Goal: Task Accomplishment & Management: Manage account settings

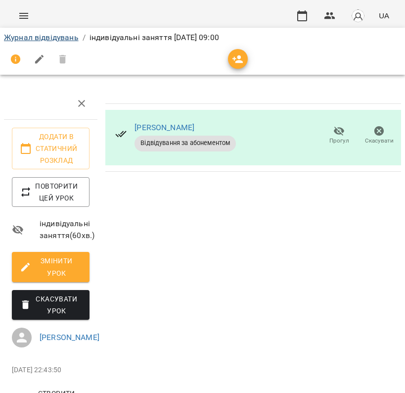
click at [67, 35] on link "Журнал відвідувань" at bounding box center [41, 37] width 75 height 9
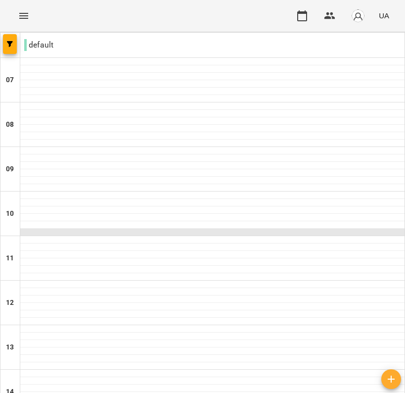
scroll to position [26, 0]
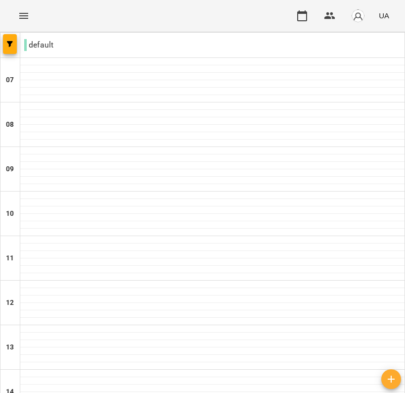
type input "**********"
click at [109, 149] on div at bounding box center [212, 150] width 385 height 7
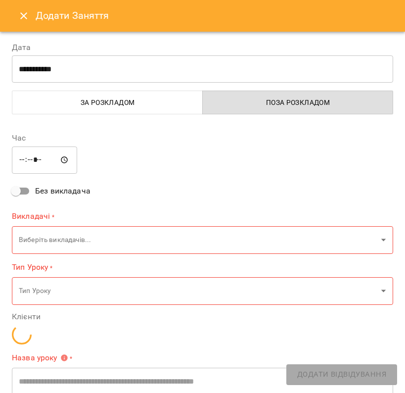
type input "**********"
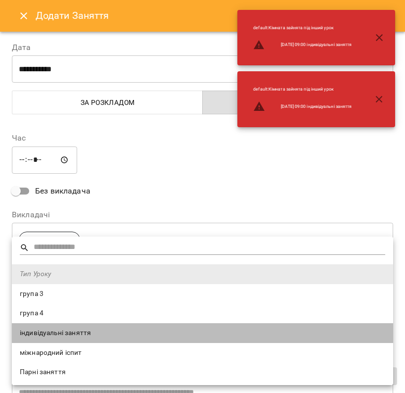
click at [122, 332] on span "індивідуальні заняття" at bounding box center [203, 333] width 366 height 10
type input "**********"
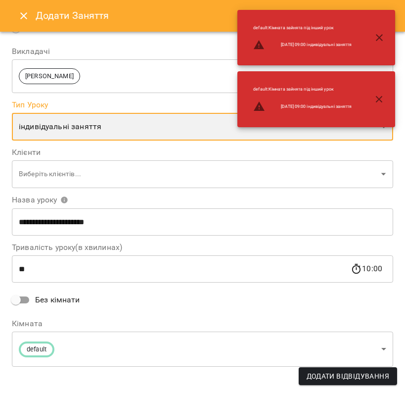
scroll to position [168, 0]
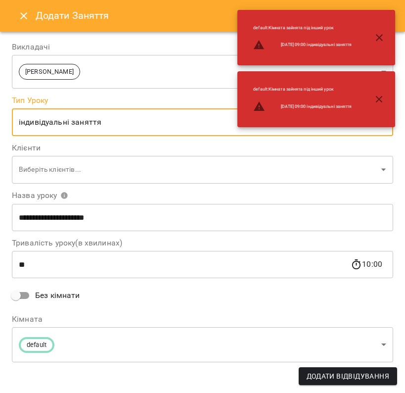
click at [72, 292] on span "Без кімнати" at bounding box center [57, 296] width 45 height 12
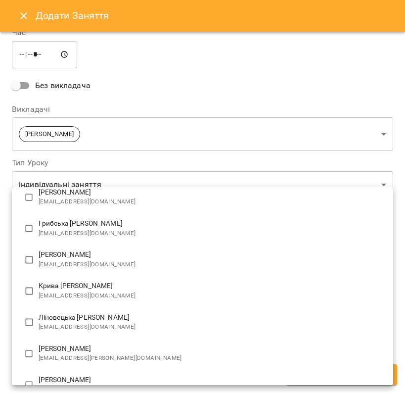
scroll to position [111, 0]
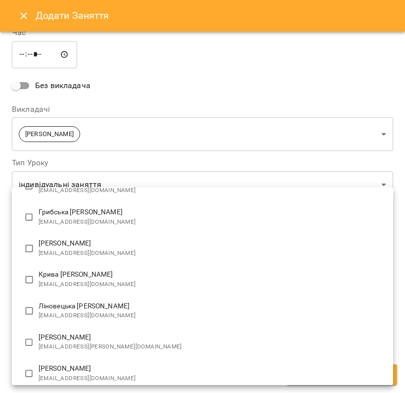
click at [25, 15] on div at bounding box center [202, 196] width 405 height 393
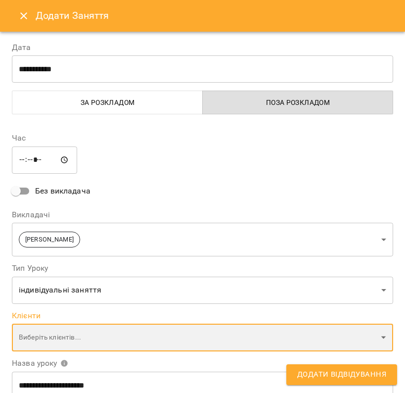
scroll to position [0, 0]
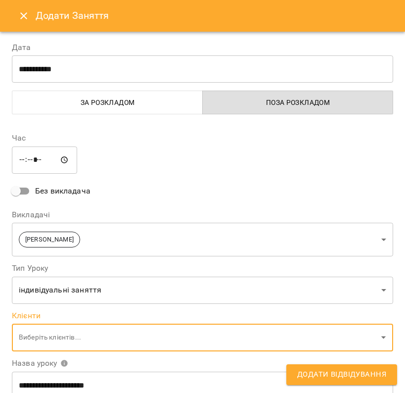
click at [30, 153] on input "*****" at bounding box center [44, 160] width 65 height 28
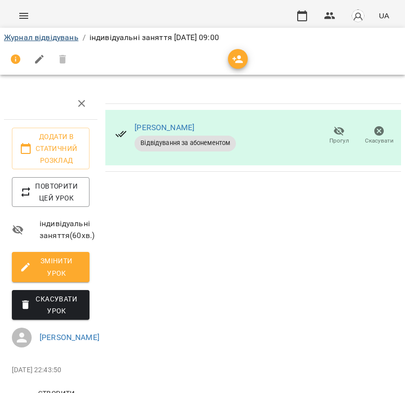
click at [62, 40] on link "Журнал відвідувань" at bounding box center [41, 37] width 75 height 9
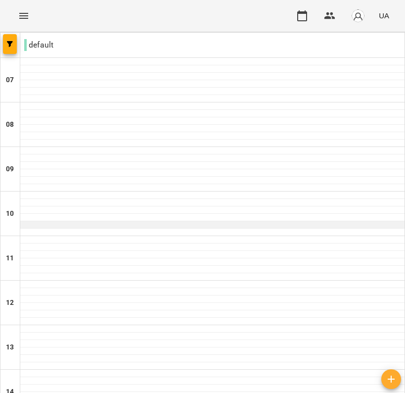
scroll to position [54, 0]
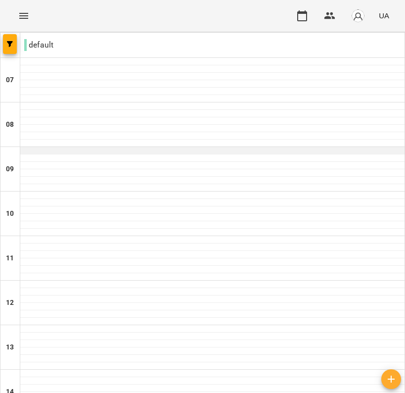
click at [131, 147] on div at bounding box center [212, 150] width 385 height 7
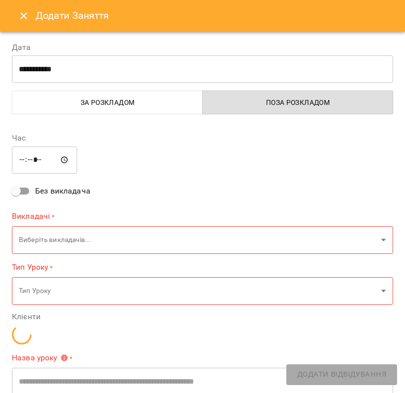
type input "**********"
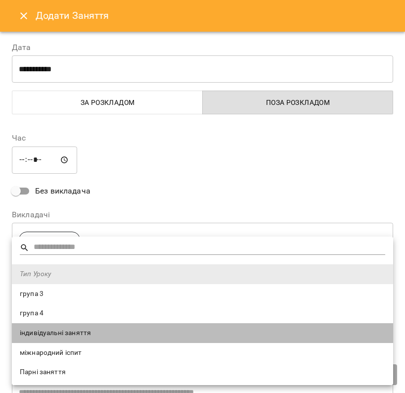
click at [100, 334] on span "індивідуальні заняття" at bounding box center [203, 333] width 366 height 10
type input "**********"
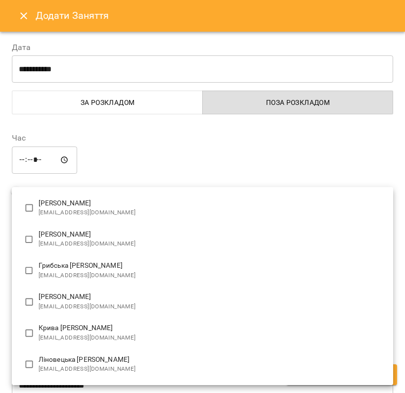
scroll to position [70, 0]
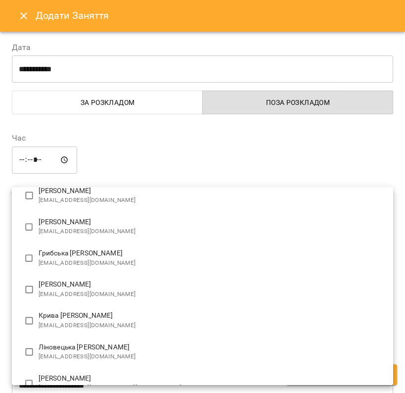
click at [114, 293] on span "zamrijnatalia@gmail.com" at bounding box center [212, 295] width 347 height 10
type input "**********"
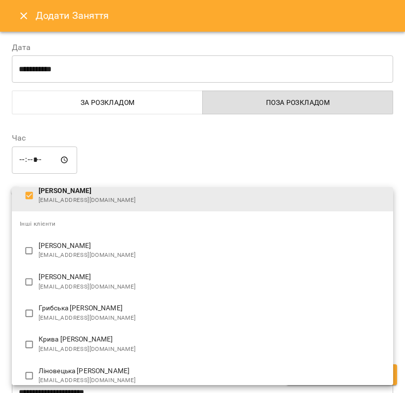
click at [166, 163] on div at bounding box center [202, 196] width 405 height 393
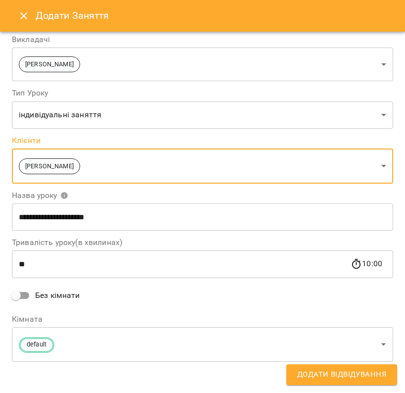
click at [67, 298] on span "Без кімнати" at bounding box center [57, 296] width 45 height 12
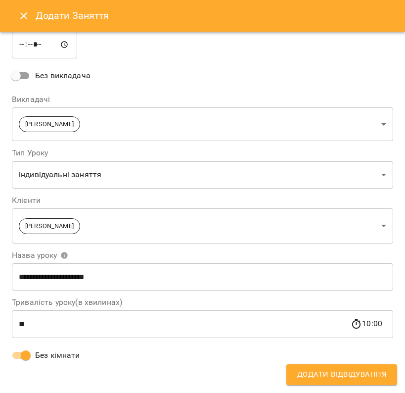
scroll to position [113, 0]
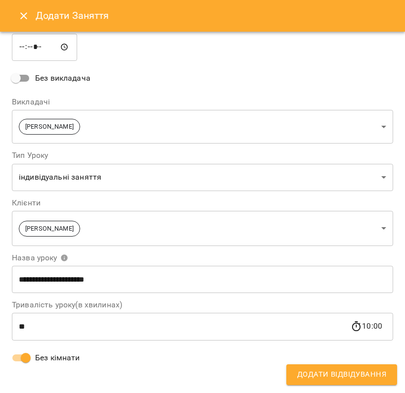
click at [335, 375] on span "Додати Відвідування" at bounding box center [342, 374] width 89 height 13
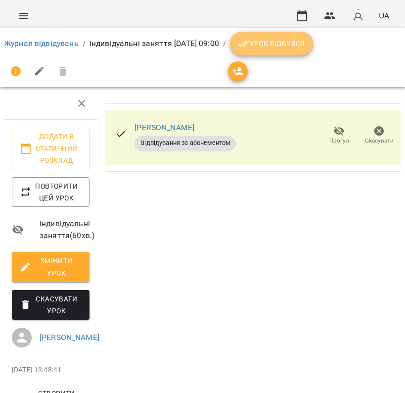
click at [312, 36] on button "Урок відбувся" at bounding box center [271, 44] width 83 height 24
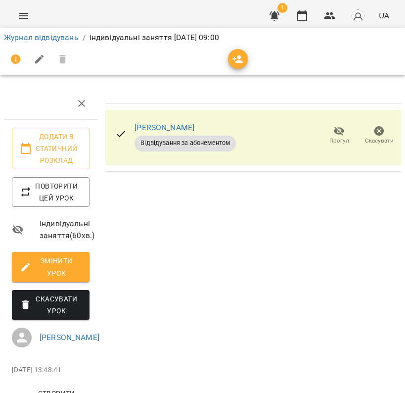
click at [205, 141] on span "Відвідування за абонементом" at bounding box center [185, 143] width 101 height 9
click at [359, 11] on img "button" at bounding box center [358, 16] width 14 height 14
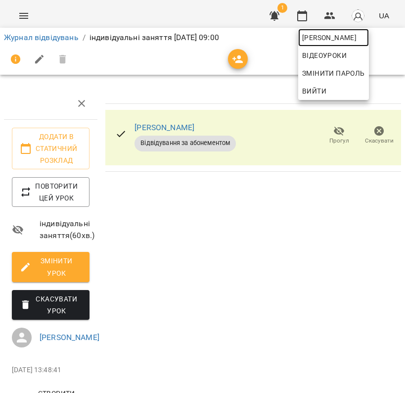
click at [337, 33] on span "[PERSON_NAME]" at bounding box center [333, 38] width 63 height 12
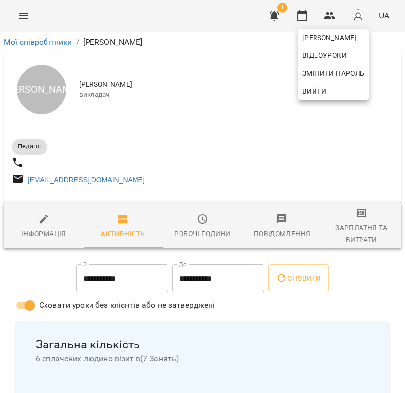
click at [217, 171] on div at bounding box center [202, 196] width 405 height 393
click at [217, 171] on div "Негруб Тетяна Олегівна Відеоуроки Змінити пароль Вийти" at bounding box center [202, 196] width 405 height 393
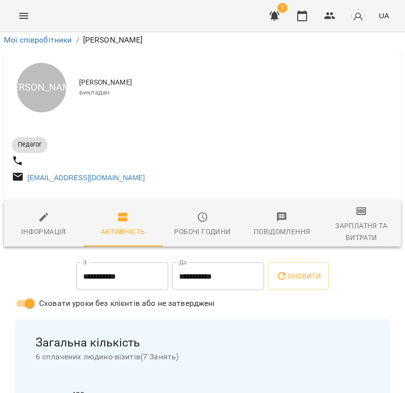
scroll to position [657, 0]
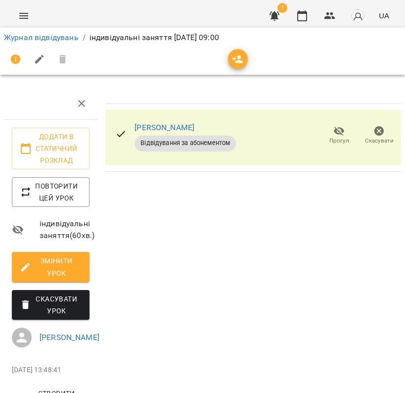
click at [14, 52] on button "button" at bounding box center [16, 60] width 24 height 24
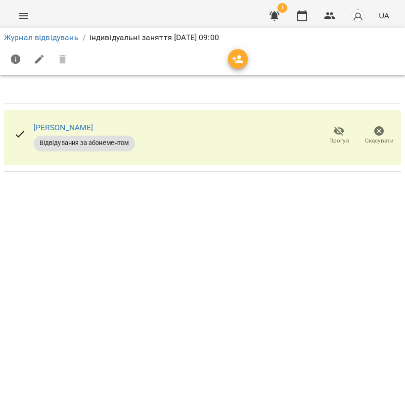
click at [383, 134] on icon "button" at bounding box center [380, 131] width 10 height 10
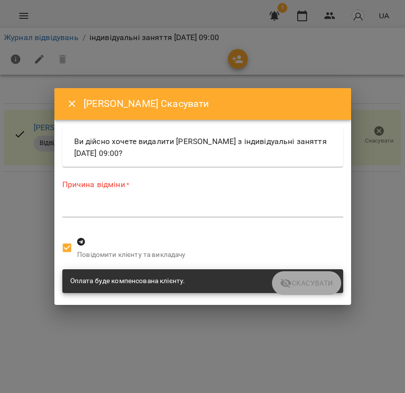
click at [76, 104] on icon "Close" at bounding box center [72, 104] width 12 height 12
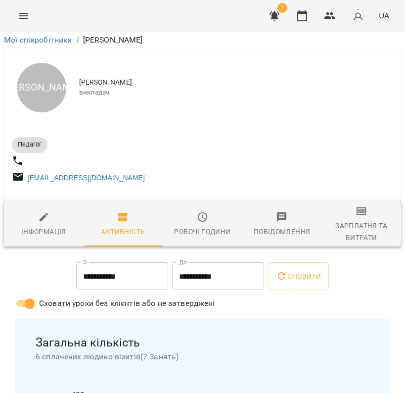
scroll to position [657, 0]
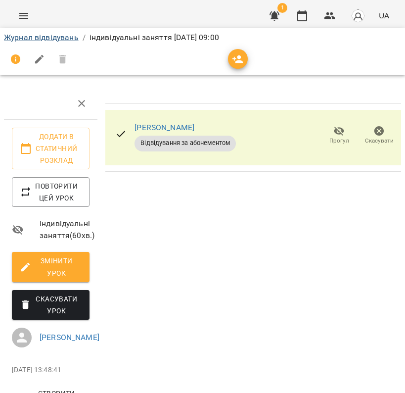
click at [68, 39] on link "Журнал відвідувань" at bounding box center [41, 37] width 75 height 9
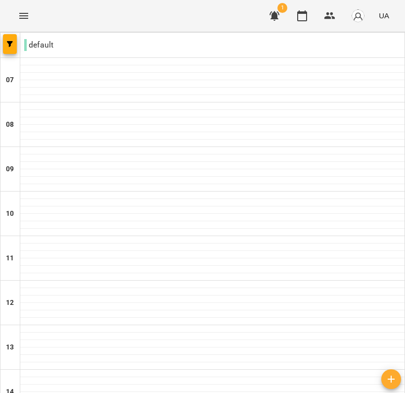
scroll to position [433, 0]
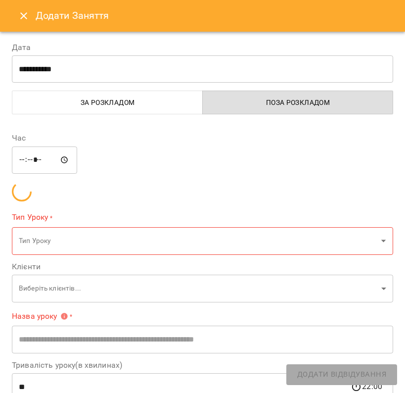
type input "**********"
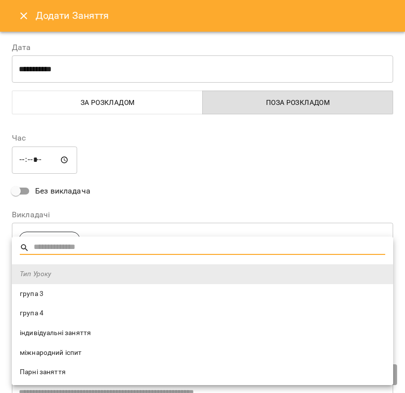
click at [107, 328] on span "індивідуальні заняття" at bounding box center [203, 333] width 366 height 10
type input "**********"
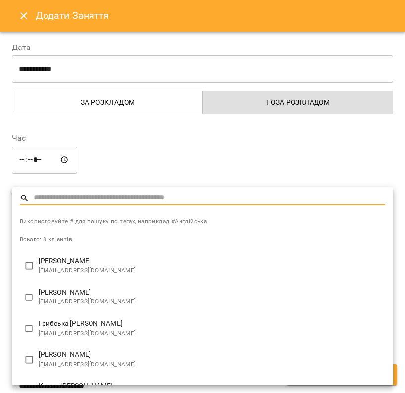
click at [114, 299] on span "ug28806@gmail.com" at bounding box center [212, 302] width 347 height 10
type input "**********"
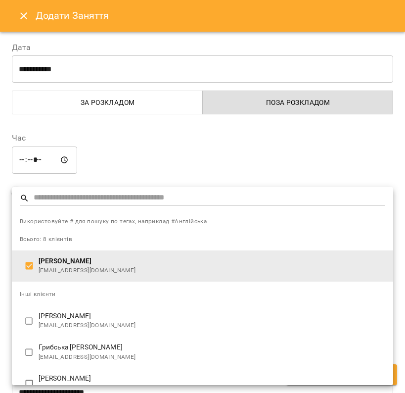
scroll to position [96, 0]
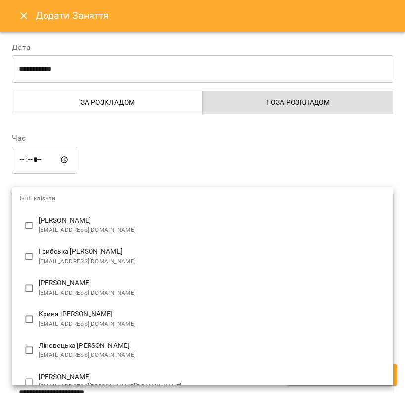
click at [168, 150] on div at bounding box center [202, 196] width 405 height 393
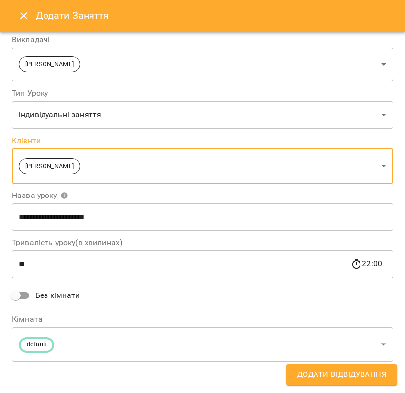
click at [75, 295] on span "Без кімнати" at bounding box center [57, 296] width 45 height 12
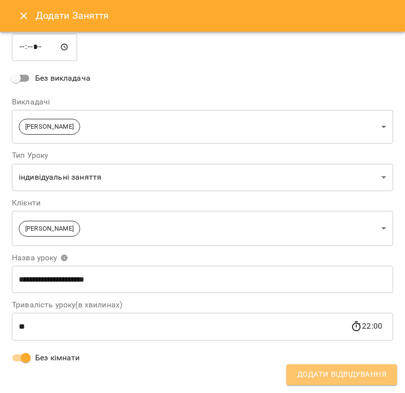
click at [296, 373] on button "Додати Відвідування" at bounding box center [342, 374] width 111 height 21
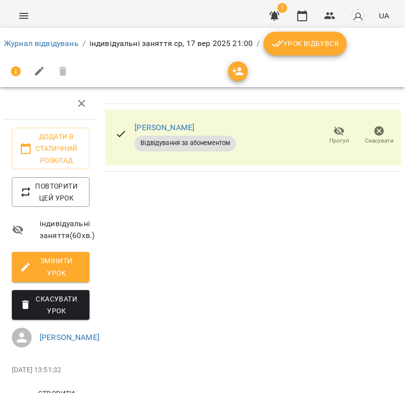
click at [291, 51] on button "Урок відбувся" at bounding box center [305, 44] width 83 height 24
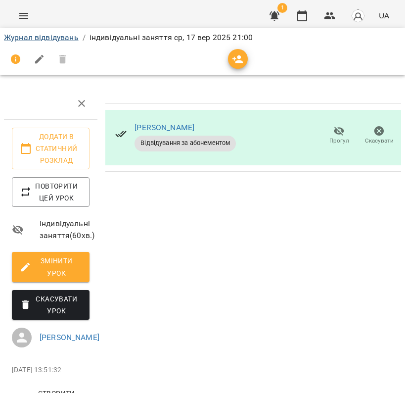
click at [55, 37] on link "Журнал відвідувань" at bounding box center [41, 37] width 75 height 9
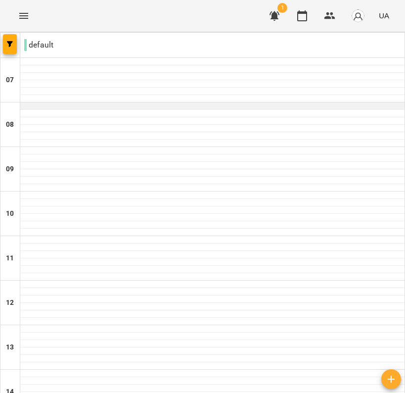
click at [105, 104] on div at bounding box center [212, 105] width 385 height 7
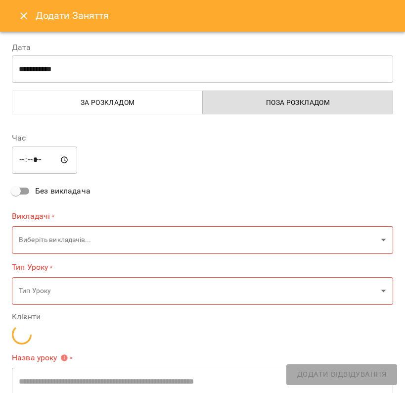
type input "**********"
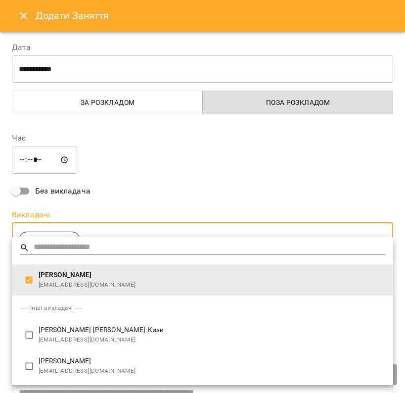
click at [128, 203] on div at bounding box center [202, 196] width 405 height 393
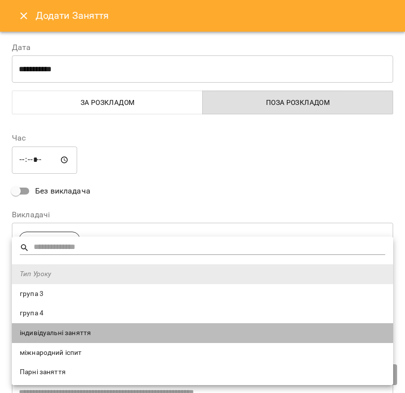
click at [101, 337] on li "індивідуальні заняття" at bounding box center [203, 333] width 382 height 20
type input "**********"
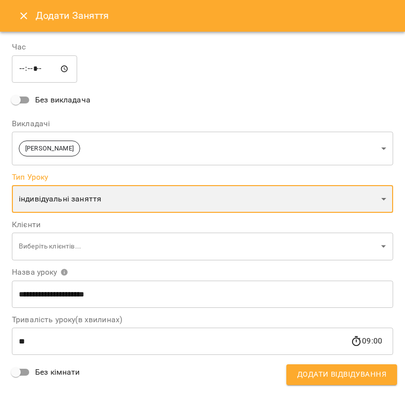
scroll to position [93, 0]
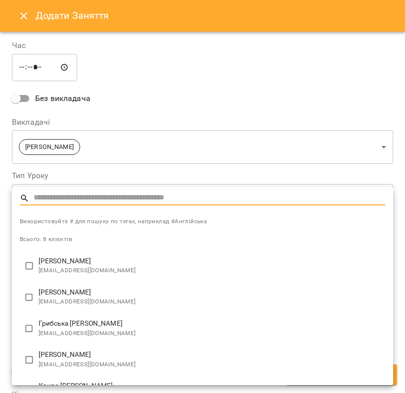
click at [187, 130] on div at bounding box center [202, 196] width 405 height 393
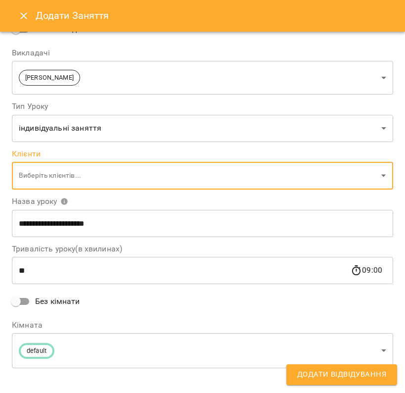
click at [67, 301] on span "Без кімнати" at bounding box center [57, 302] width 45 height 12
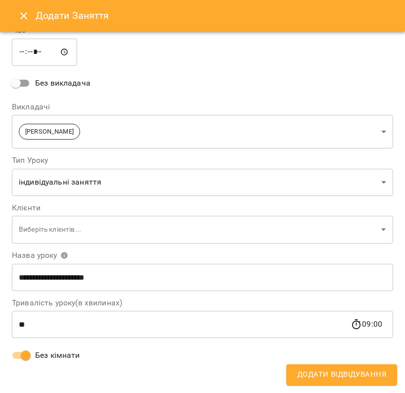
scroll to position [105, 0]
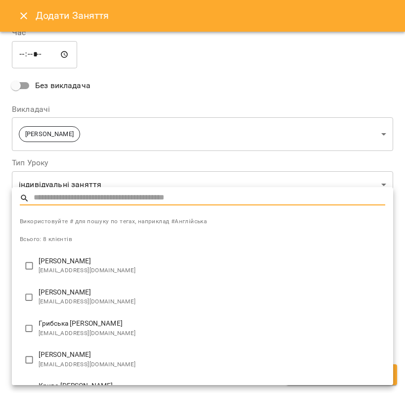
click at [93, 325] on p "Грибська [PERSON_NAME]" at bounding box center [212, 324] width 347 height 10
type input "**********"
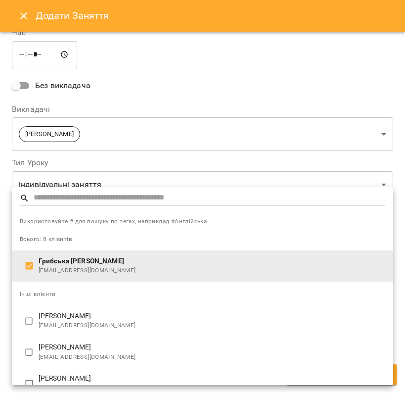
click at [183, 152] on div at bounding box center [202, 196] width 405 height 393
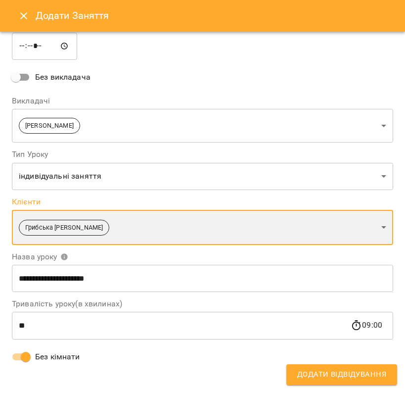
scroll to position [113, 0]
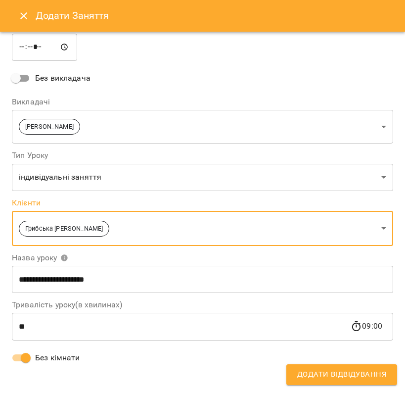
click at [312, 380] on span "Додати Відвідування" at bounding box center [342, 374] width 89 height 13
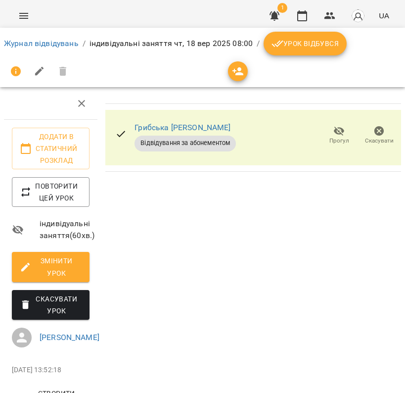
click at [290, 52] on button "Урок відбувся" at bounding box center [305, 44] width 83 height 24
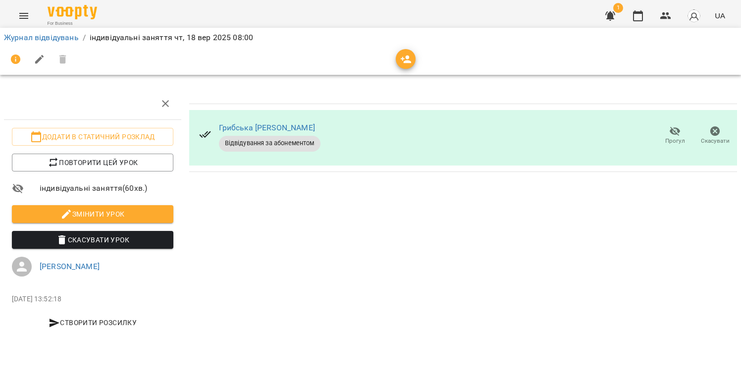
click at [405, 18] on img "button" at bounding box center [694, 16] width 14 height 14
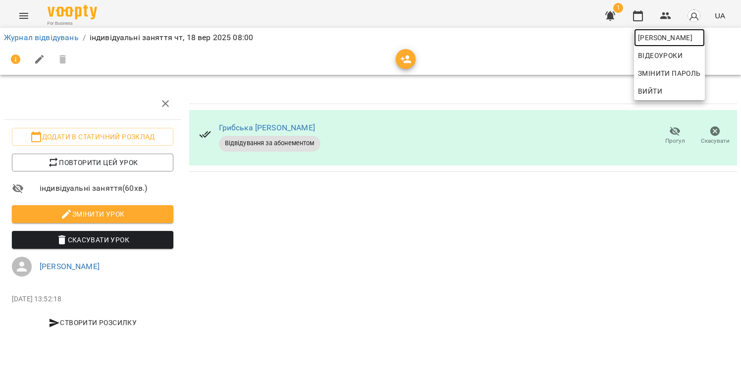
click at [405, 36] on span "[PERSON_NAME]" at bounding box center [669, 38] width 63 height 12
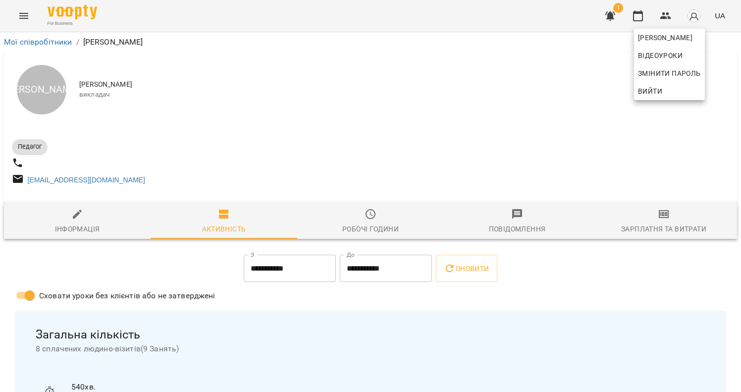
click at [306, 190] on div at bounding box center [370, 196] width 741 height 392
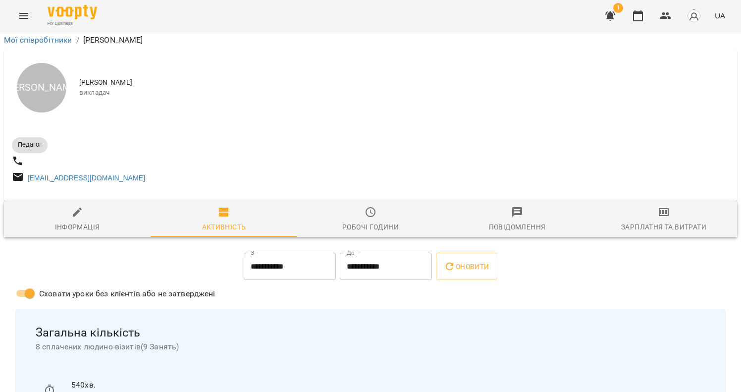
scroll to position [753, 0]
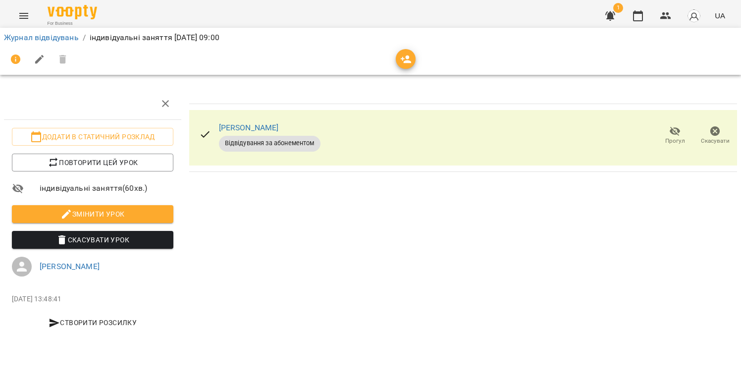
click at [405, 136] on icon "button" at bounding box center [715, 131] width 12 height 12
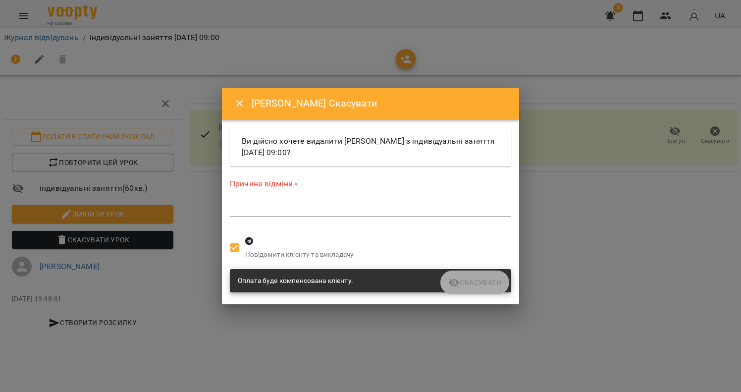
click at [396, 204] on textarea at bounding box center [370, 208] width 281 height 9
type textarea "*"
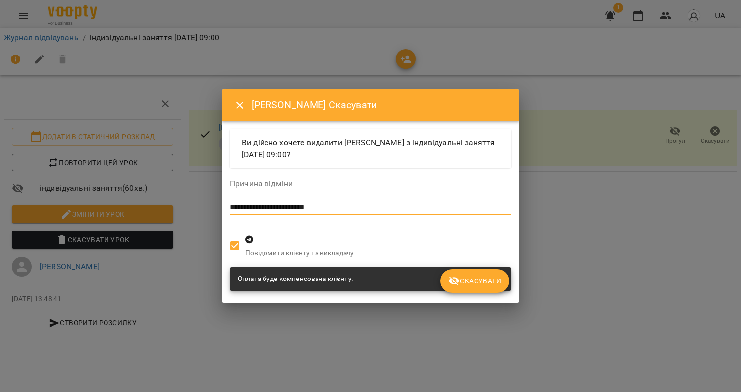
type textarea "**********"
click at [405, 272] on button "Скасувати" at bounding box center [474, 281] width 69 height 24
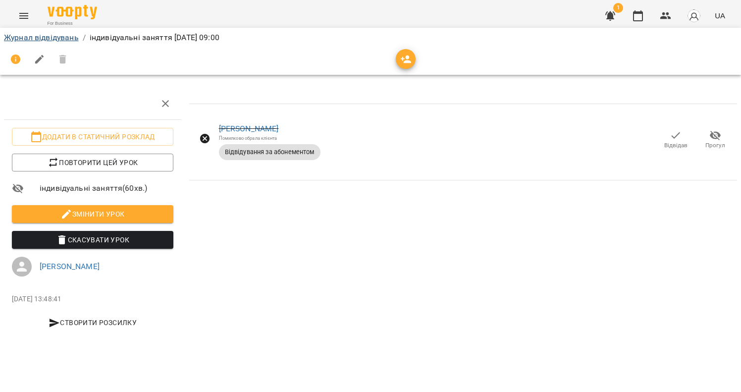
click at [74, 40] on link "Журнал відвідувань" at bounding box center [41, 37] width 75 height 9
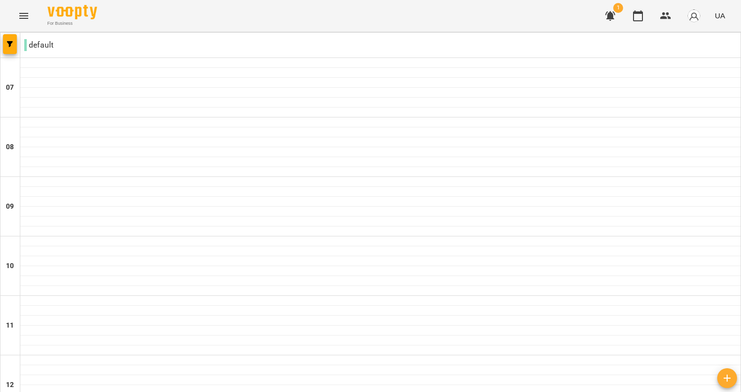
click at [405, 9] on img "button" at bounding box center [694, 16] width 14 height 14
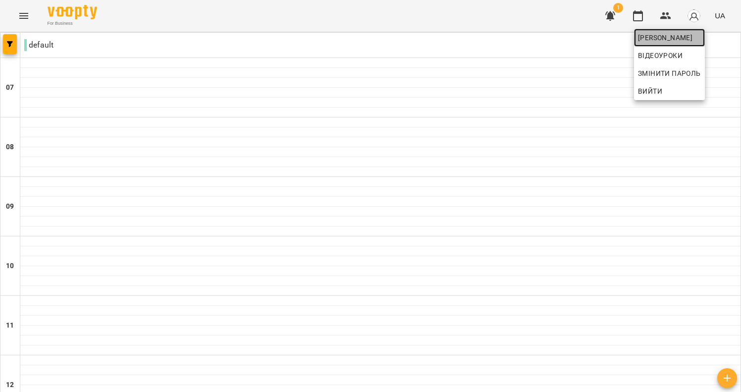
click at [405, 37] on span "[PERSON_NAME]" at bounding box center [669, 38] width 63 height 12
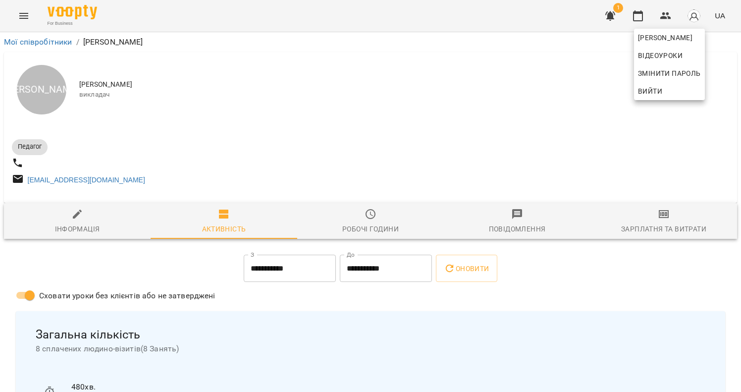
click at [405, 149] on div at bounding box center [370, 196] width 741 height 392
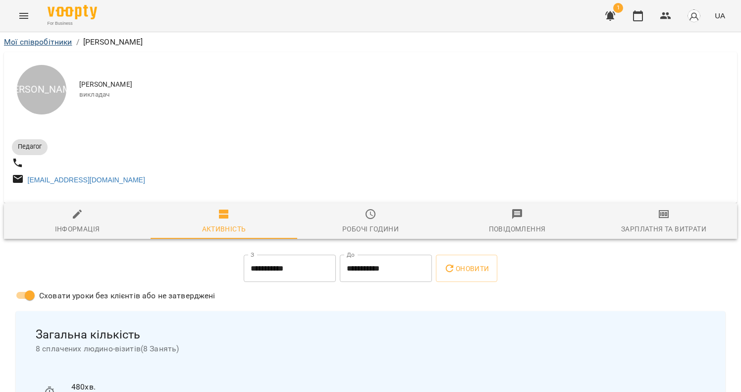
click at [56, 45] on link "Мої співробітники" at bounding box center [38, 41] width 68 height 9
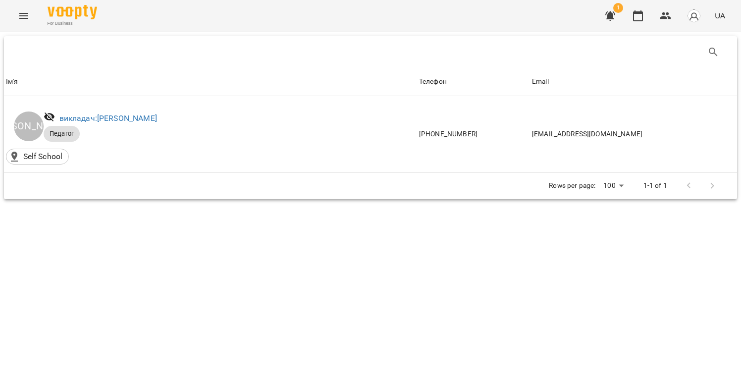
click at [405, 14] on img "button" at bounding box center [694, 16] width 14 height 14
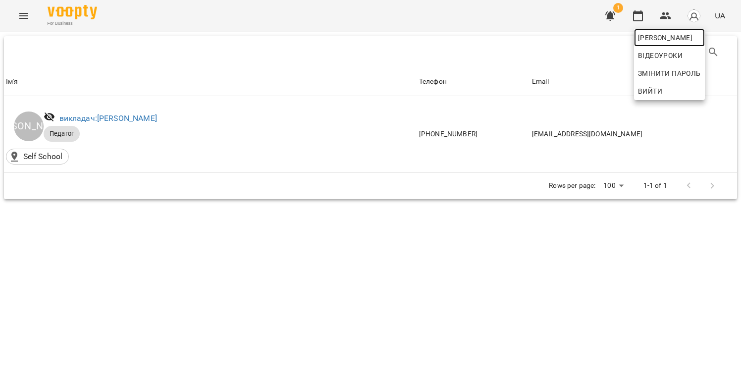
click at [405, 32] on span "[PERSON_NAME]" at bounding box center [669, 38] width 63 height 12
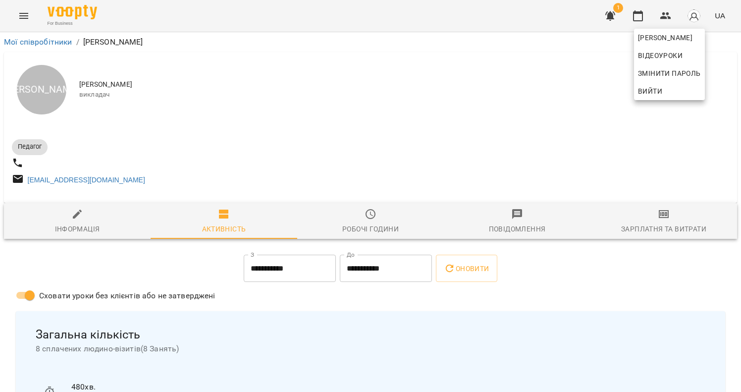
click at [20, 12] on div at bounding box center [370, 196] width 741 height 392
click at [25, 16] on icon "Menu" at bounding box center [23, 16] width 9 height 6
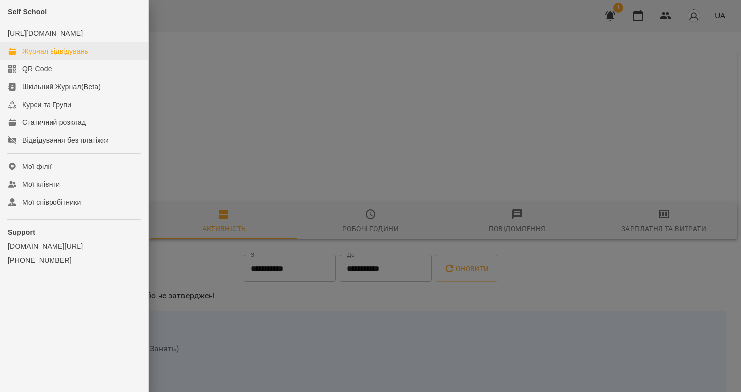
click at [66, 56] on div "Журнал відвідувань" at bounding box center [55, 51] width 66 height 10
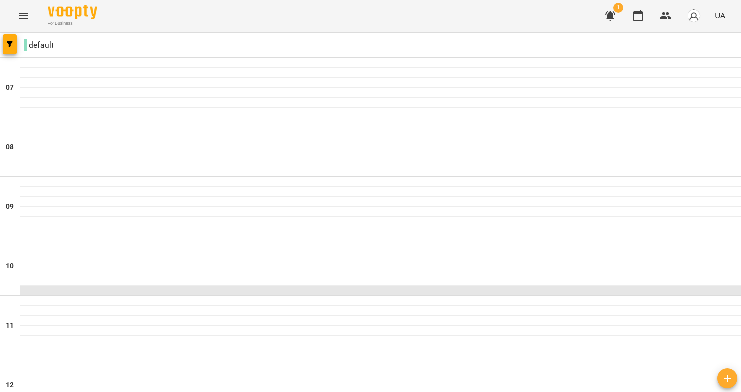
scroll to position [53, 0]
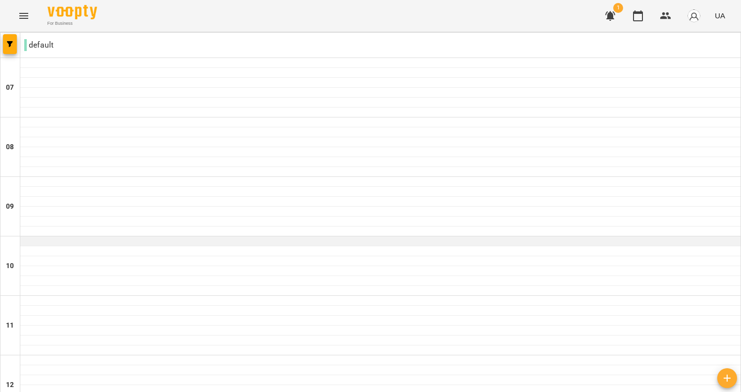
scroll to position [59, 0]
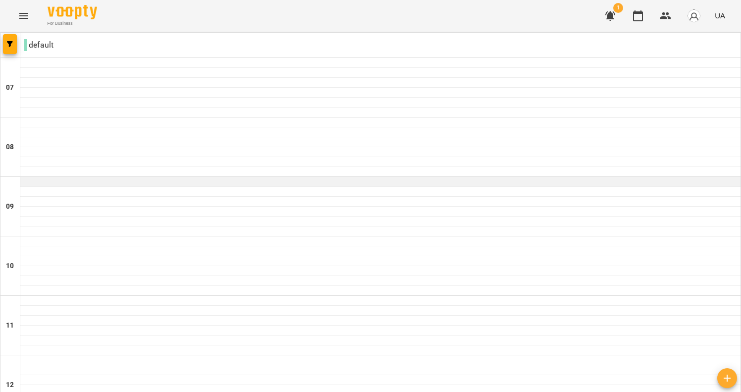
click at [303, 177] on div at bounding box center [380, 182] width 720 height 10
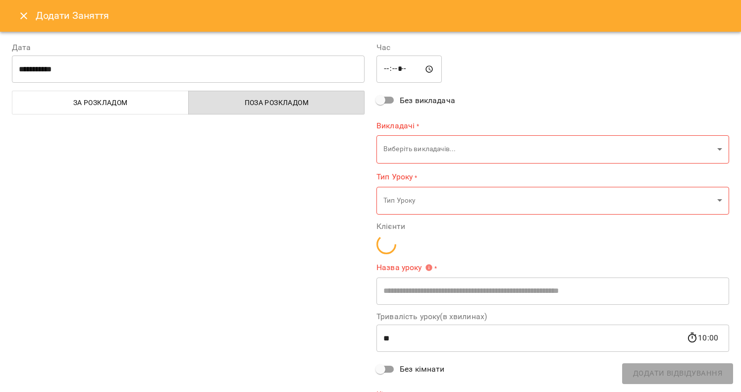
type input "**********"
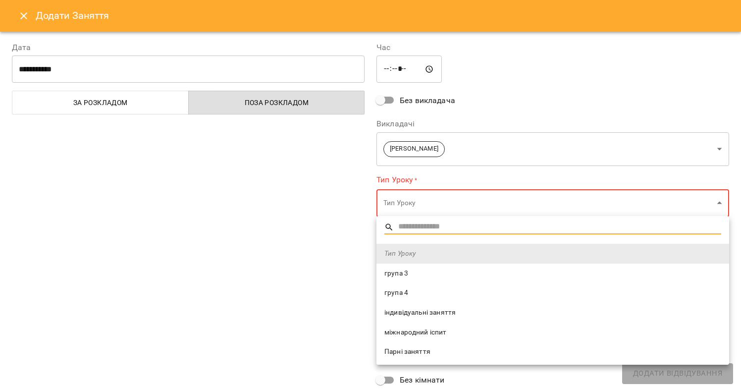
click at [405, 309] on span "індивідуальні заняття" at bounding box center [552, 312] width 337 height 10
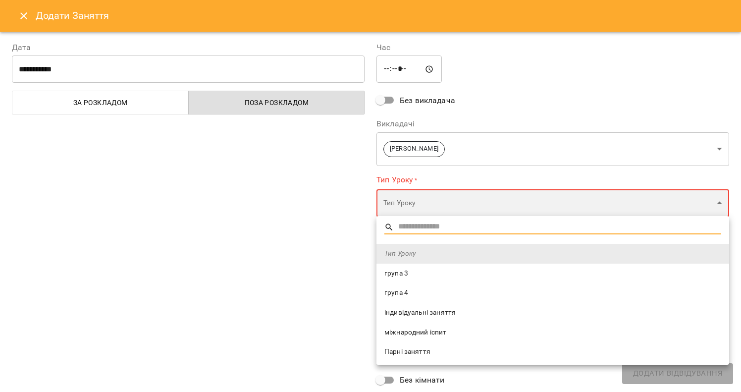
type input "**********"
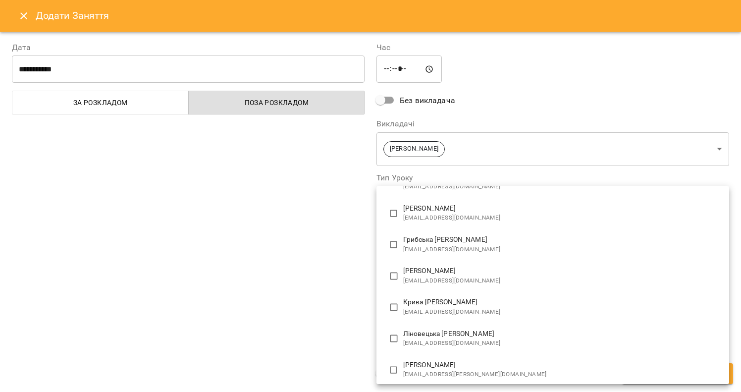
scroll to position [102, 0]
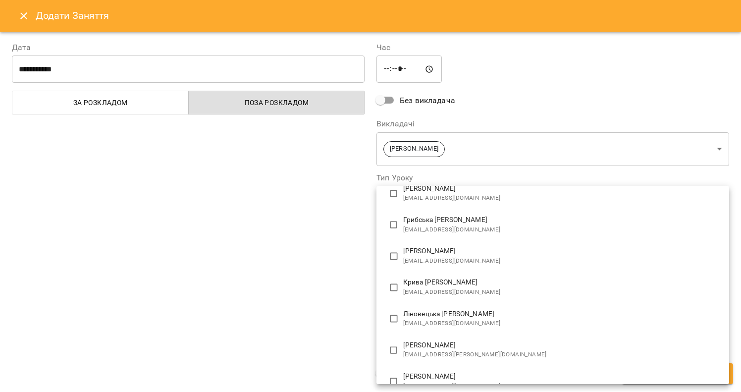
click at [405, 258] on span "zamrijnatalia@gmail.com" at bounding box center [562, 261] width 318 height 10
type input "**********"
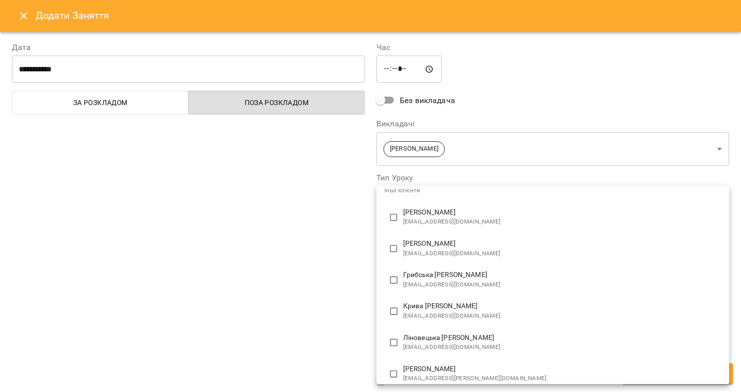
click at [323, 273] on div at bounding box center [370, 196] width 741 height 392
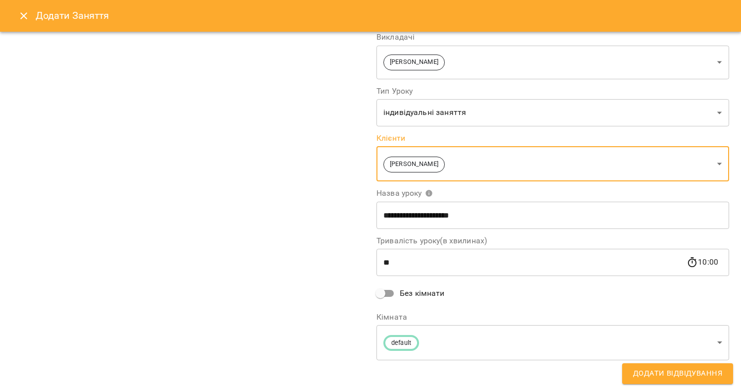
click at [405, 294] on span "Без кімнати" at bounding box center [422, 293] width 45 height 12
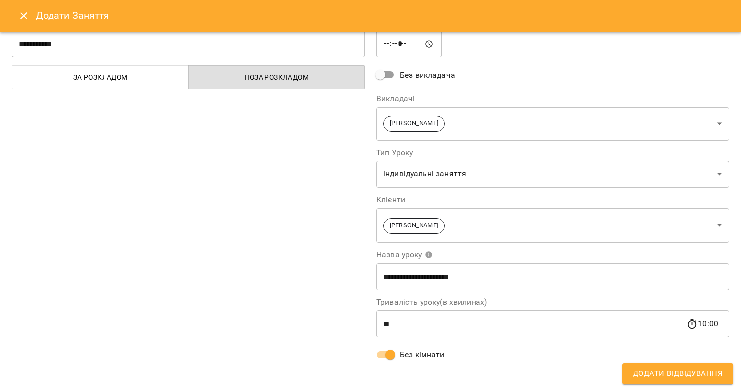
scroll to position [24, 0]
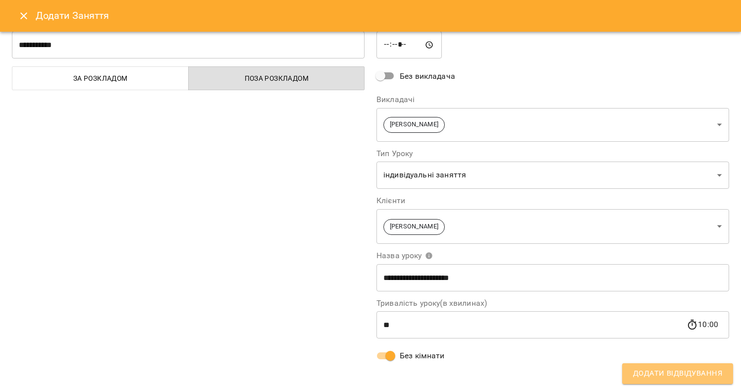
click at [405, 374] on span "Додати Відвідування" at bounding box center [677, 373] width 89 height 13
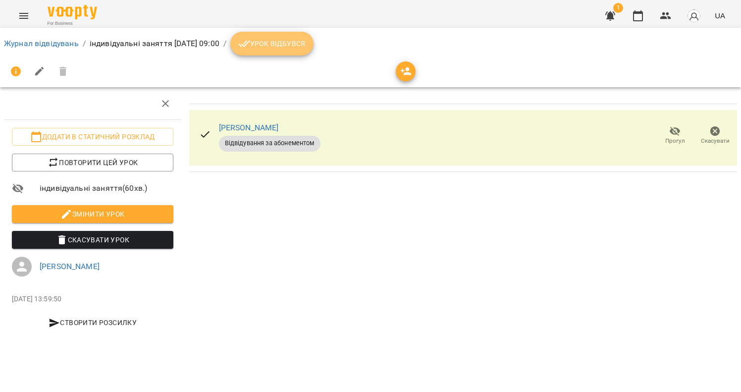
click at [313, 50] on button "Урок відбувся" at bounding box center [271, 44] width 83 height 24
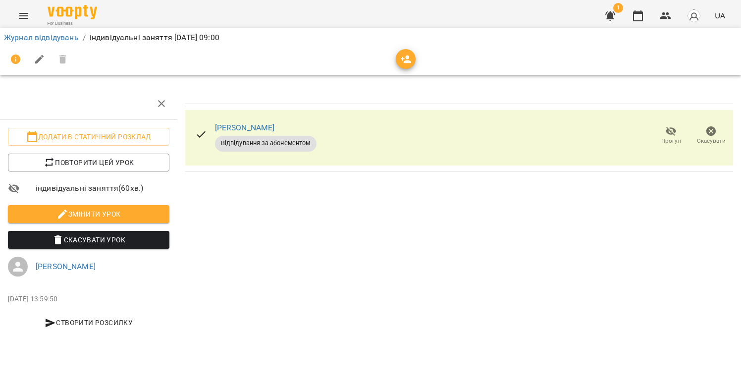
scroll to position [0, 4]
click at [697, 25] on button "button" at bounding box center [694, 16] width 26 height 26
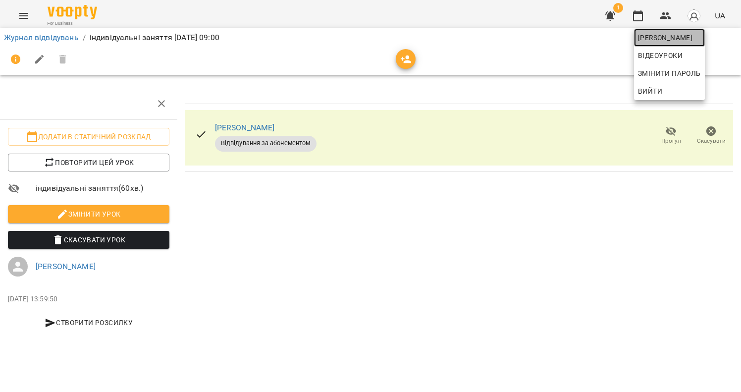
click at [686, 41] on span "[PERSON_NAME]" at bounding box center [669, 38] width 63 height 12
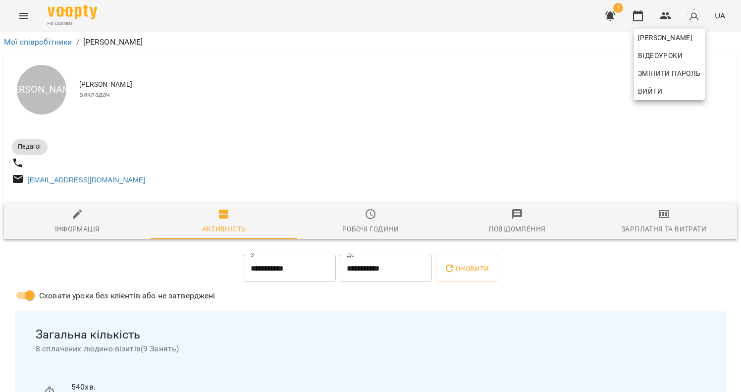
click at [453, 146] on div at bounding box center [370, 196] width 741 height 392
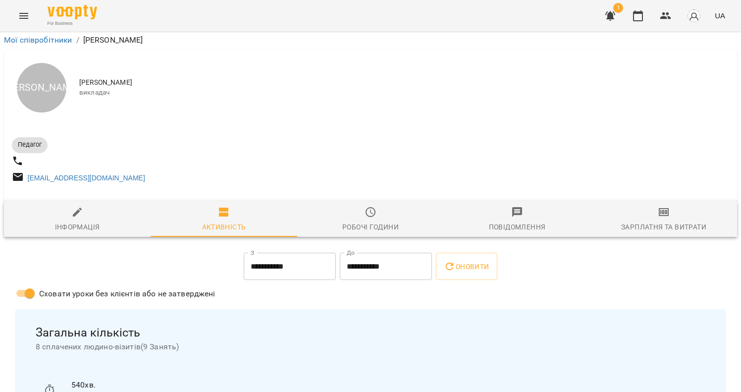
scroll to position [20, 0]
click at [638, 90] on div "Н [PERSON_NAME] викладач" at bounding box center [370, 87] width 733 height 75
